Goal: Register for event/course

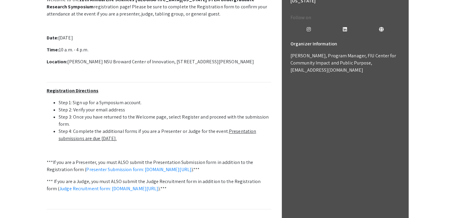
scroll to position [179, 0]
click at [228, 131] on u "Presentation submissions are due [DATE]." at bounding box center [158, 134] width 198 height 13
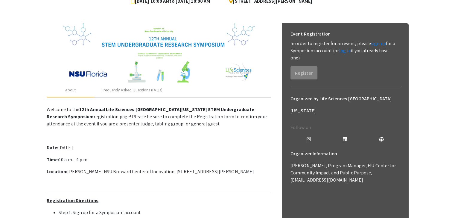
scroll to position [0, 0]
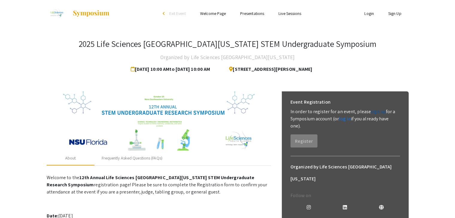
click at [374, 112] on link "sign up" at bounding box center [378, 111] width 15 height 6
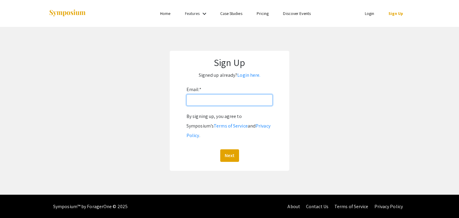
click at [202, 102] on input "Email: *" at bounding box center [229, 99] width 86 height 11
type input "[EMAIL_ADDRESS][DOMAIN_NAME]"
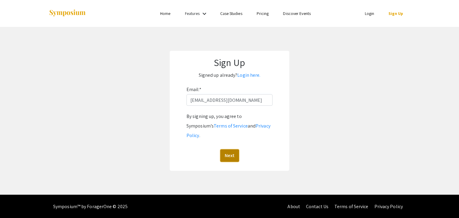
click at [233, 149] on button "Next" at bounding box center [229, 155] width 19 height 13
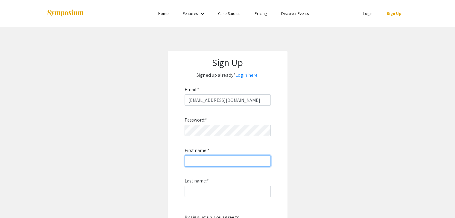
click at [214, 162] on input "First name: *" at bounding box center [227, 160] width 86 height 11
type input "[PERSON_NAME]"
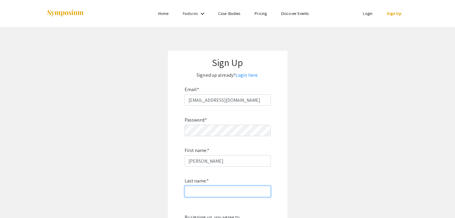
click at [203, 190] on input "Last name: *" at bounding box center [227, 191] width 86 height 11
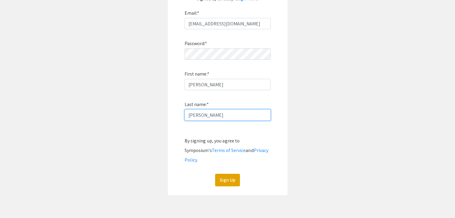
scroll to position [77, 0]
type input "[PERSON_NAME]"
click at [221, 173] on button "Sign Up" at bounding box center [227, 179] width 25 height 13
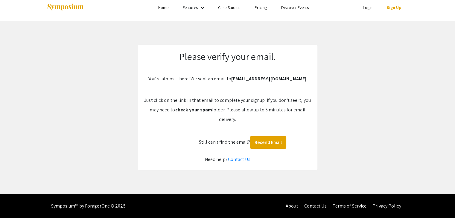
scroll to position [6, 0]
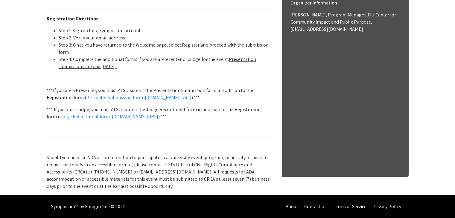
scroll to position [258, 0]
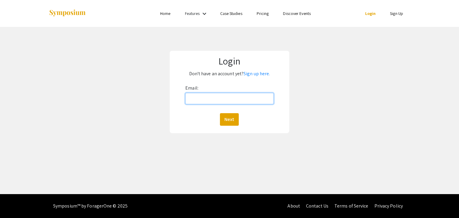
click at [197, 101] on input "Email:" at bounding box center [229, 98] width 88 height 11
type input "[EMAIL_ADDRESS][DOMAIN_NAME]"
click at [220, 113] on button "Next" at bounding box center [229, 119] width 19 height 13
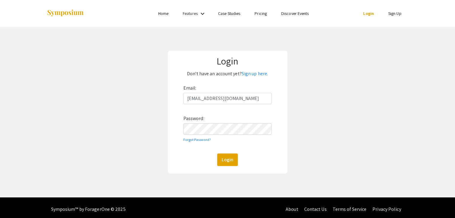
click at [202, 122] on label "Password:" at bounding box center [193, 119] width 21 height 10
click at [217, 154] on button "Login" at bounding box center [227, 160] width 21 height 13
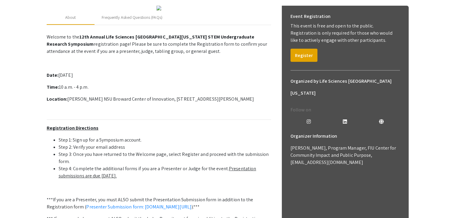
scroll to position [82, 0]
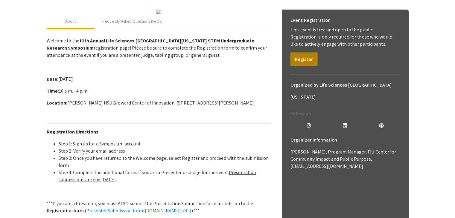
click at [298, 59] on button "Register" at bounding box center [303, 59] width 27 height 13
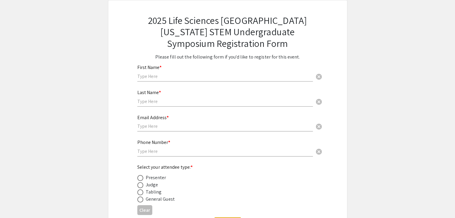
scroll to position [35, 0]
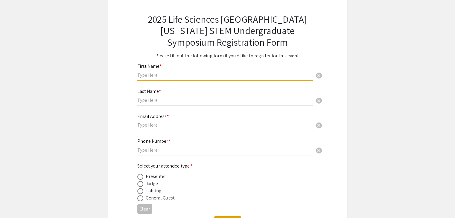
click at [158, 76] on input "text" at bounding box center [224, 75] width 175 height 6
type input "[PERSON_NAME]"
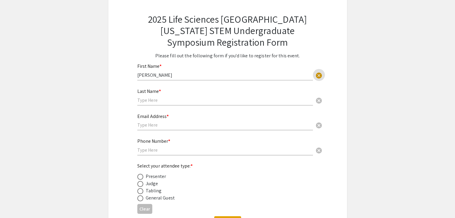
click at [149, 97] on input "text" at bounding box center [224, 100] width 175 height 6
type input "[PERSON_NAME]"
click at [152, 125] on input "text" at bounding box center [224, 125] width 175 height 6
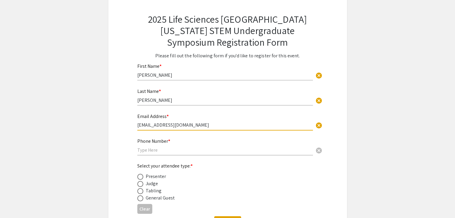
type input "[EMAIL_ADDRESS][DOMAIN_NAME]"
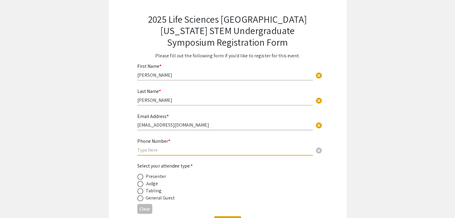
click at [157, 149] on input "text" at bounding box center [224, 150] width 175 height 6
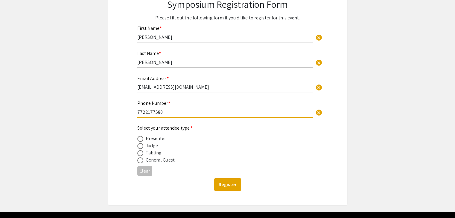
scroll to position [74, 0]
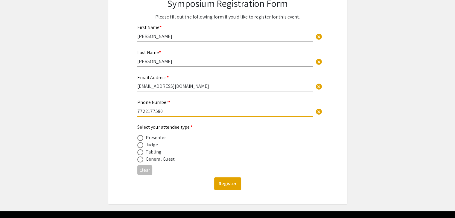
type input "7722177580"
click at [140, 138] on span at bounding box center [140, 138] width 0 height 0
click at [140, 137] on input "radio" at bounding box center [140, 138] width 6 height 6
radio input "true"
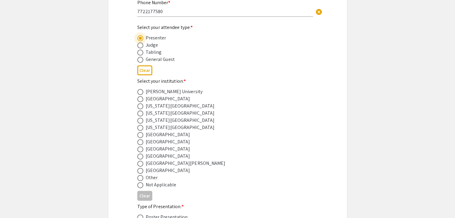
scroll to position [179, 0]
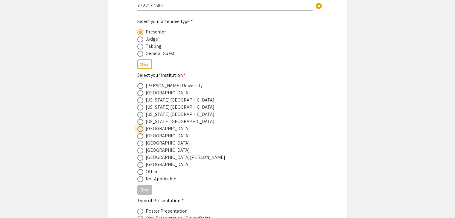
click at [140, 127] on span at bounding box center [140, 129] width 6 height 6
click at [140, 127] on input "radio" at bounding box center [140, 129] width 6 height 6
radio input "true"
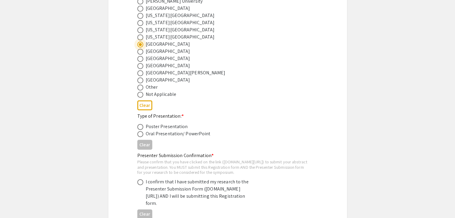
scroll to position [264, 0]
click at [138, 126] on span at bounding box center [140, 127] width 6 height 6
click at [138, 126] on input "radio" at bounding box center [140, 127] width 6 height 6
radio input "true"
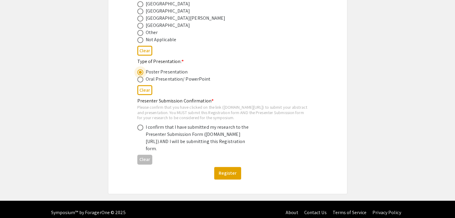
scroll to position [320, 0]
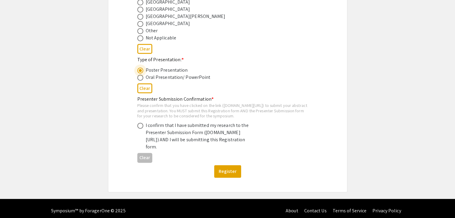
click at [140, 128] on span at bounding box center [140, 126] width 6 height 6
click at [140, 128] on input "radio" at bounding box center [140, 126] width 6 height 6
radio input "true"
click at [224, 178] on button "Register" at bounding box center [227, 171] width 27 height 13
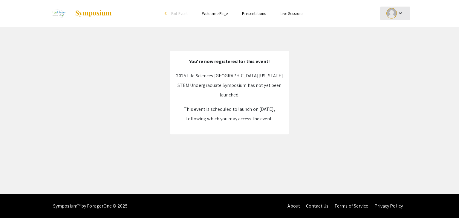
click at [398, 13] on mat-icon "keyboard_arrow_down" at bounding box center [400, 13] width 7 height 7
click at [357, 57] on div at bounding box center [229, 109] width 459 height 218
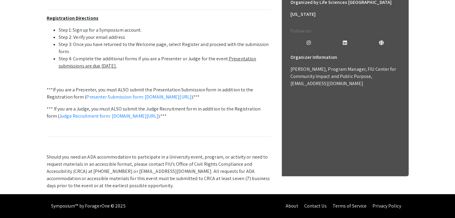
scroll to position [258, 0]
click at [191, 94] on link "Presenter Submission form: [DOMAIN_NAME][URL]" at bounding box center [138, 97] width 105 height 6
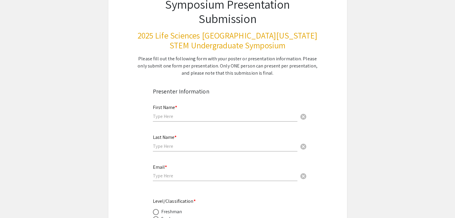
scroll to position [51, 0]
click at [178, 117] on input "text" at bounding box center [225, 116] width 144 height 6
type input "[PERSON_NAME]"
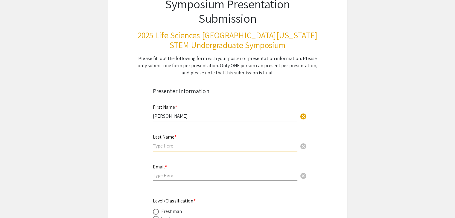
click at [165, 148] on input "text" at bounding box center [225, 146] width 144 height 6
type input "[PERSON_NAME]"
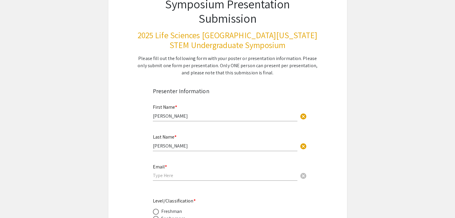
click at [165, 171] on div "Email * cancel" at bounding box center [225, 169] width 144 height 23
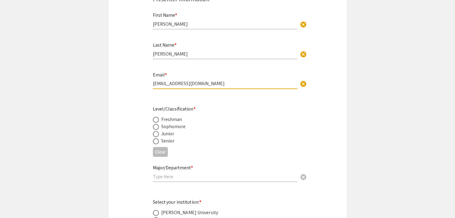
scroll to position [144, 0]
type input "[EMAIL_ADDRESS][DOMAIN_NAME]"
click at [154, 123] on span at bounding box center [156, 126] width 6 height 6
click at [154, 123] on input "radio" at bounding box center [156, 126] width 6 height 6
radio input "true"
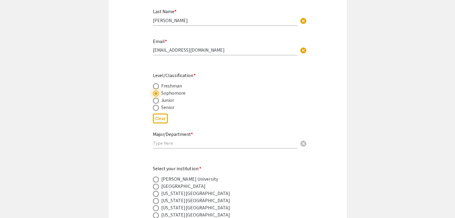
scroll to position [177, 0]
click at [162, 143] on input "text" at bounding box center [225, 143] width 144 height 6
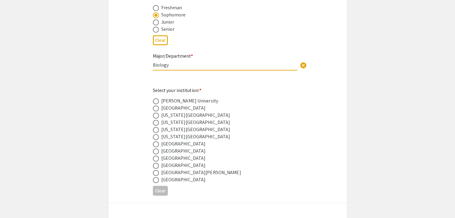
scroll to position [260, 0]
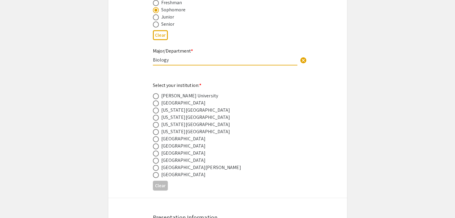
type input "Biology"
click at [155, 140] on span at bounding box center [156, 139] width 6 height 6
click at [155, 140] on input "radio" at bounding box center [156, 139] width 6 height 6
radio input "true"
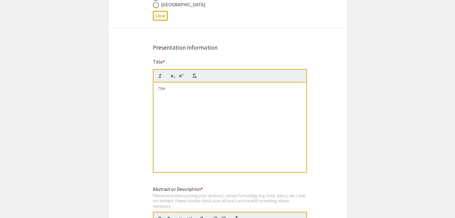
scroll to position [433, 0]
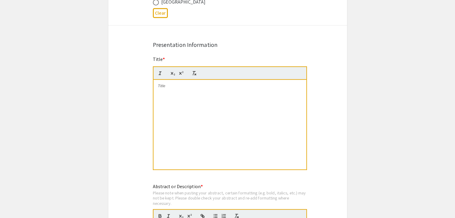
click at [210, 91] on div at bounding box center [229, 125] width 153 height 90
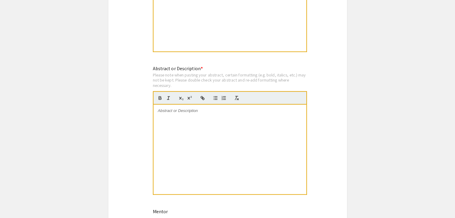
scroll to position [552, 0]
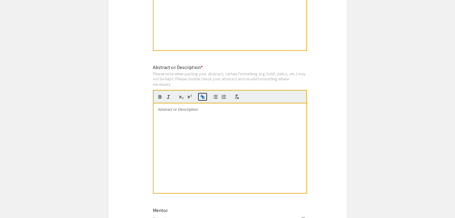
click at [203, 95] on icon "button" at bounding box center [202, 96] width 5 height 5
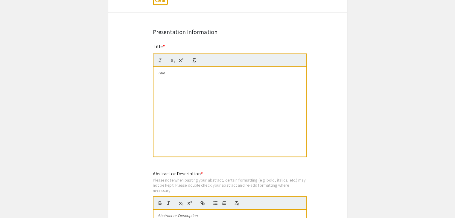
scroll to position [446, 0]
click at [212, 79] on div at bounding box center [229, 112] width 153 height 90
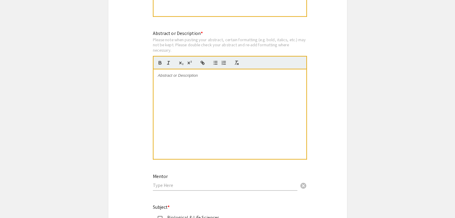
scroll to position [587, 0]
click at [212, 79] on div at bounding box center [229, 114] width 153 height 90
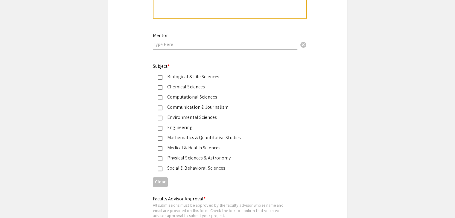
scroll to position [742, 0]
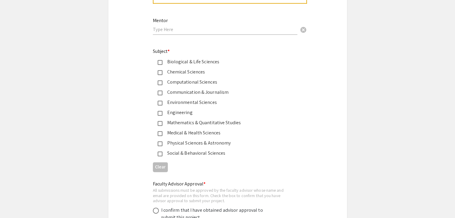
click at [157, 59] on div "Biological & Life Sciences" at bounding box center [223, 61] width 140 height 7
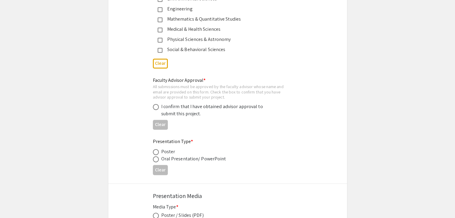
scroll to position [857, 0]
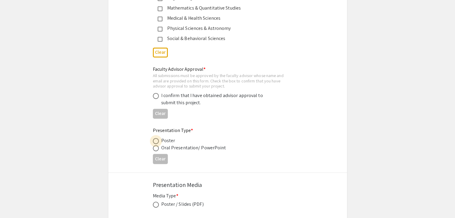
click at [154, 139] on span at bounding box center [156, 141] width 6 height 6
click at [154, 139] on input "radio" at bounding box center [156, 141] width 6 height 6
radio input "true"
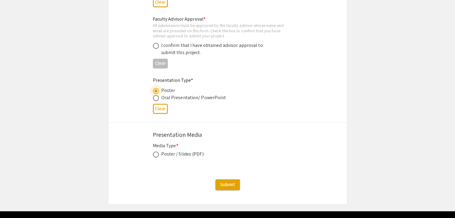
scroll to position [921, 0]
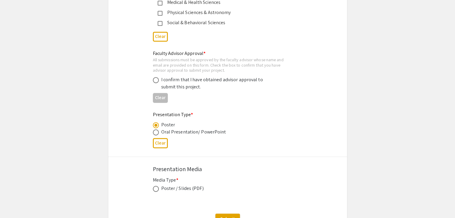
scroll to position [866, 0]
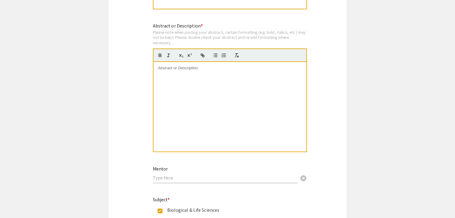
scroll to position [523, 0]
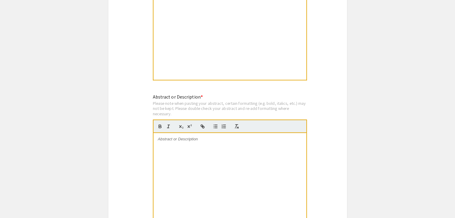
click at [339, 41] on div "Symposium Presentation Submission 2025 Life Sciences South Florida STEM Undergr…" at bounding box center [227, 50] width 239 height 1078
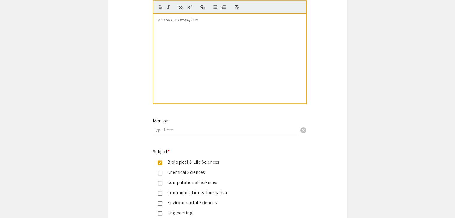
scroll to position [642, 0]
